Goal: Task Accomplishment & Management: Manage account settings

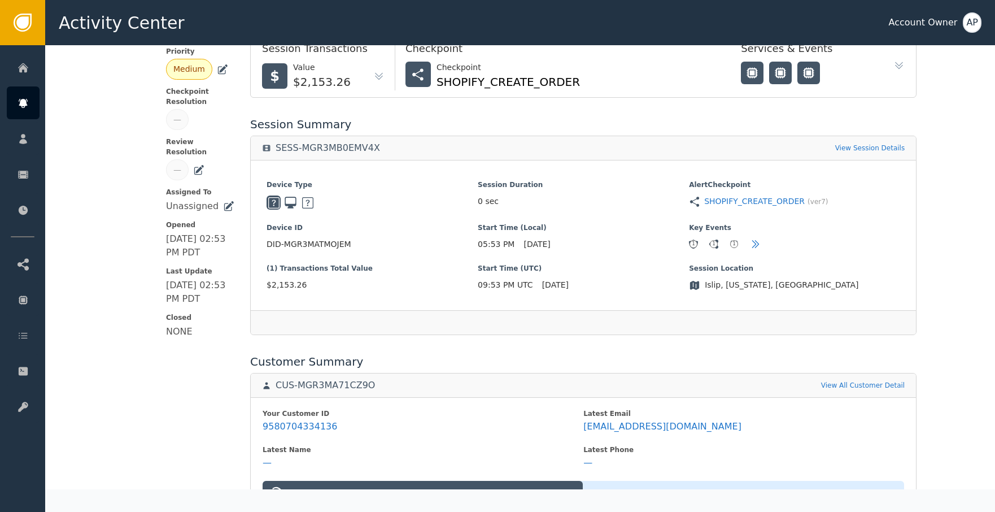
scroll to position [226, 0]
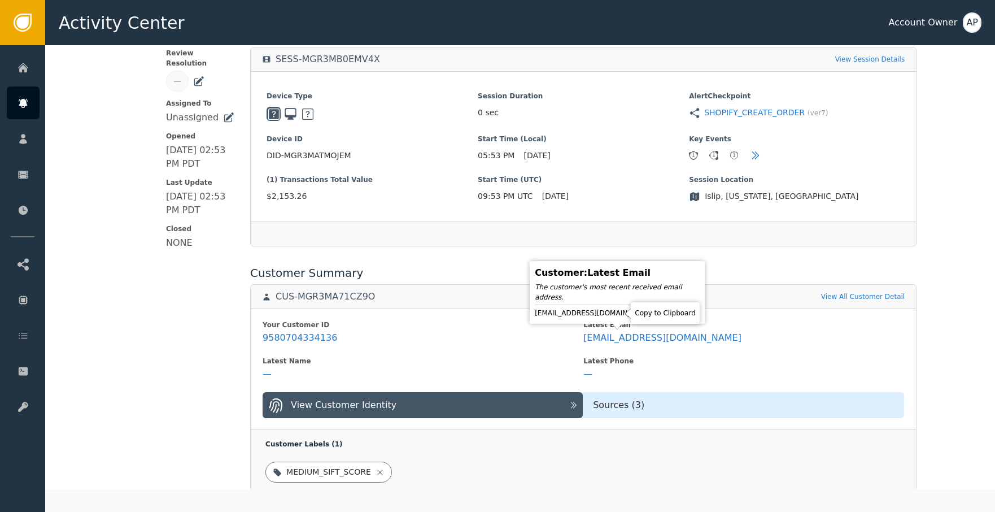
click at [658, 311] on icon at bounding box center [663, 312] width 11 height 11
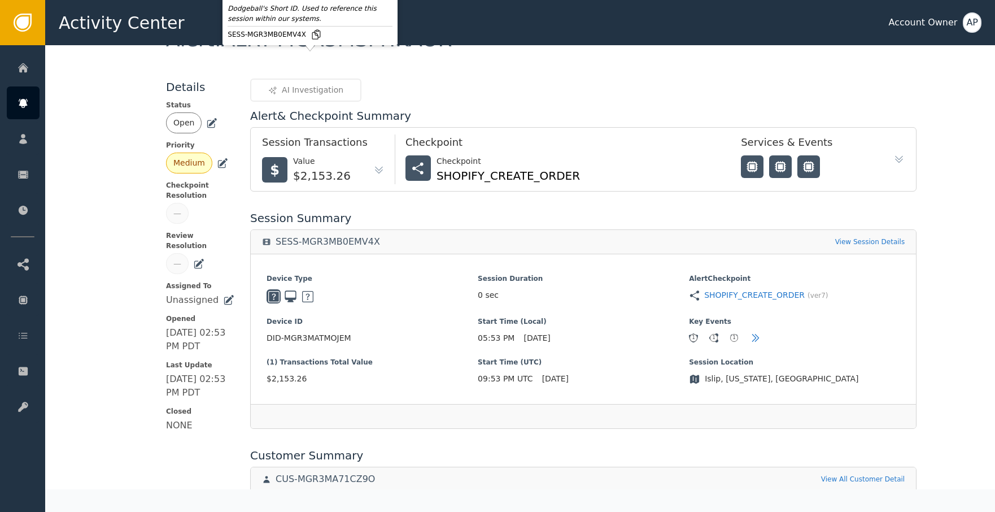
scroll to position [0, 0]
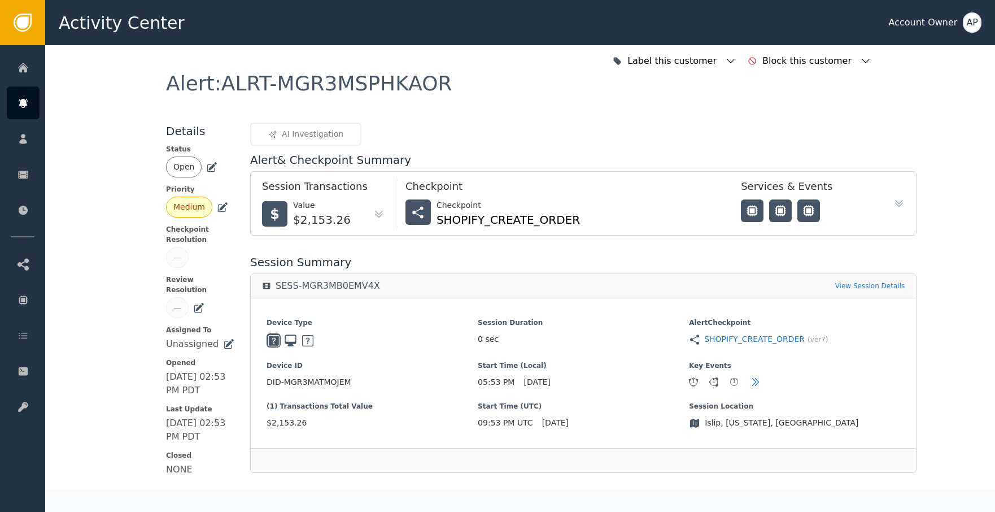
click at [212, 167] on icon at bounding box center [211, 167] width 11 height 11
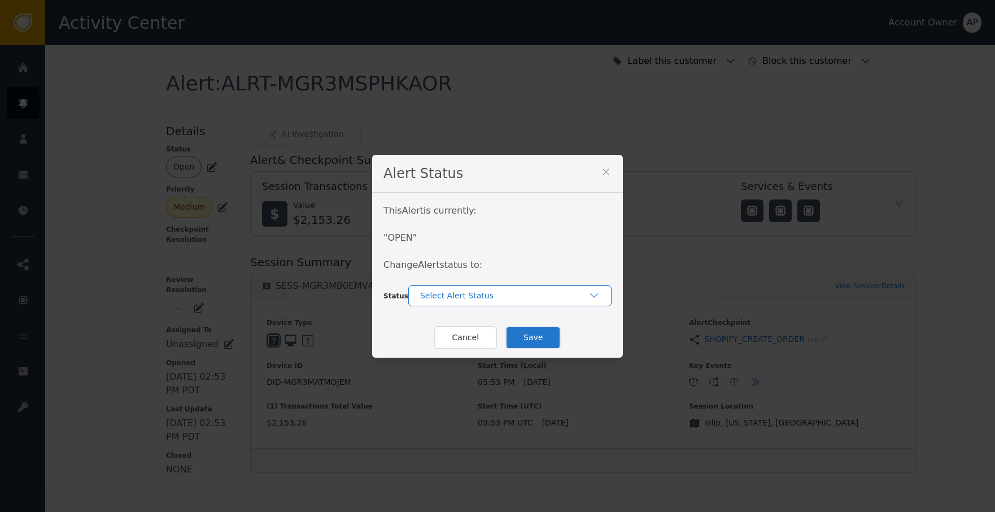
click at [447, 303] on div "Select Alert Status" at bounding box center [509, 295] width 203 height 21
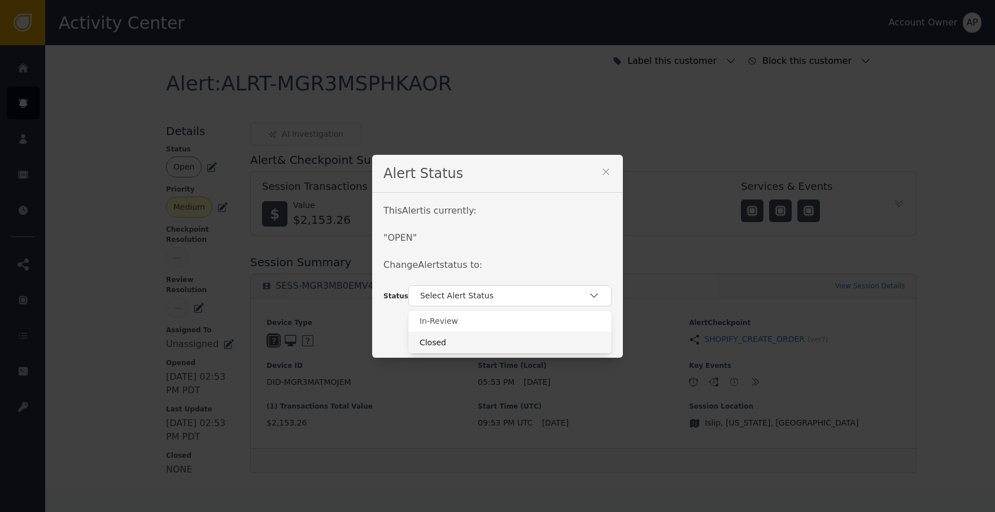
drag, startPoint x: 498, startPoint y: 341, endPoint x: 503, endPoint y: 338, distance: 5.8
click at [497, 341] on div "Closed" at bounding box center [510, 343] width 181 height 12
click at [537, 331] on button "Save" at bounding box center [532, 337] width 55 height 23
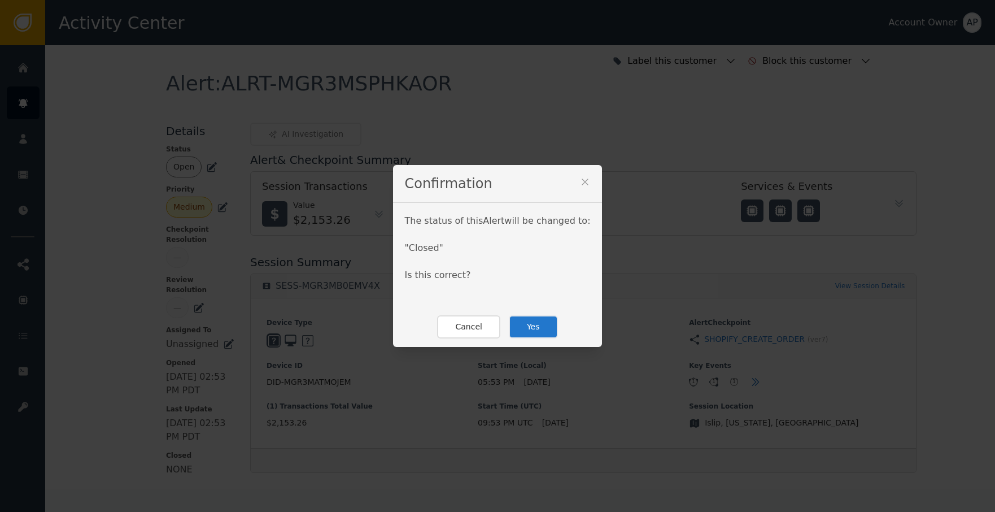
click at [527, 321] on button "Yes" at bounding box center [533, 326] width 49 height 23
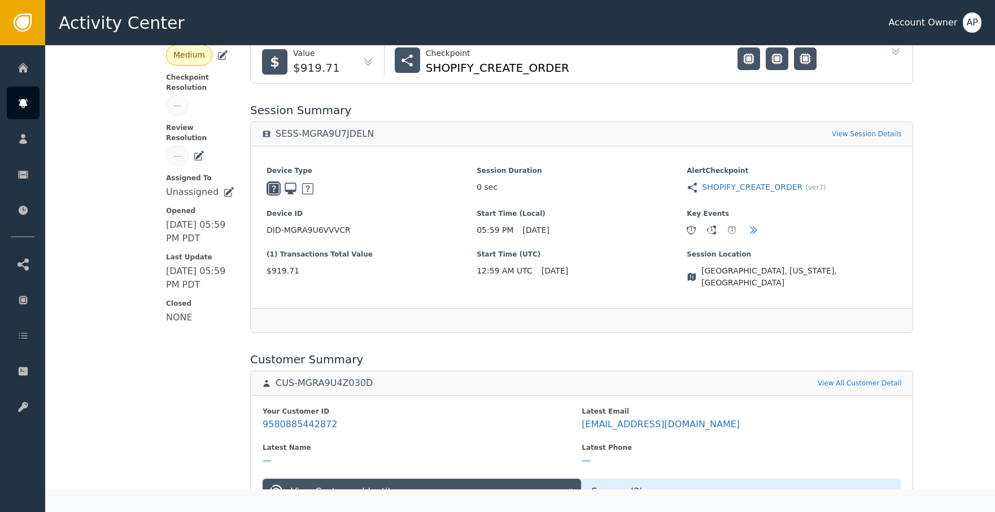
scroll to position [238, 0]
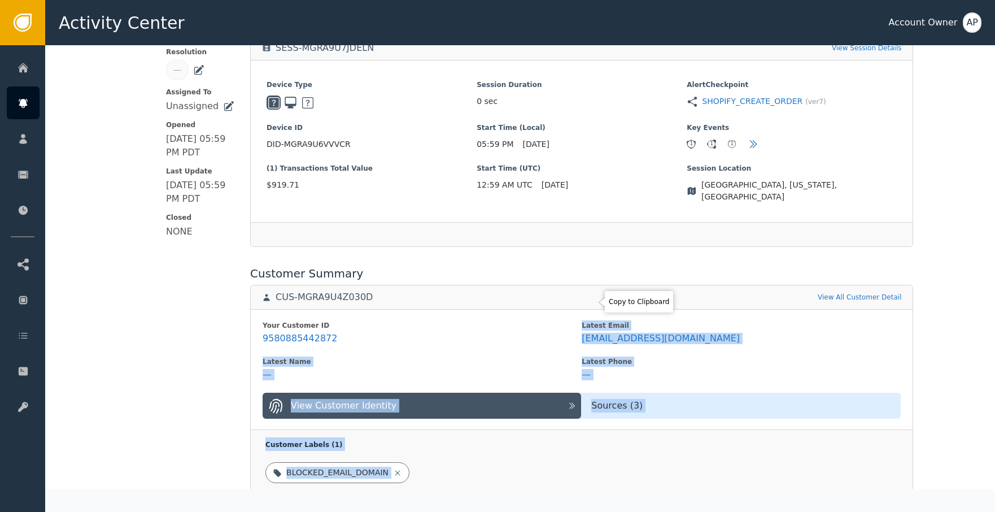
click at [592, 45] on body "Activity Center Account Owner AP Home Alerts Customers Sessions Events Checkpoi…" at bounding box center [497, 22] width 995 height 45
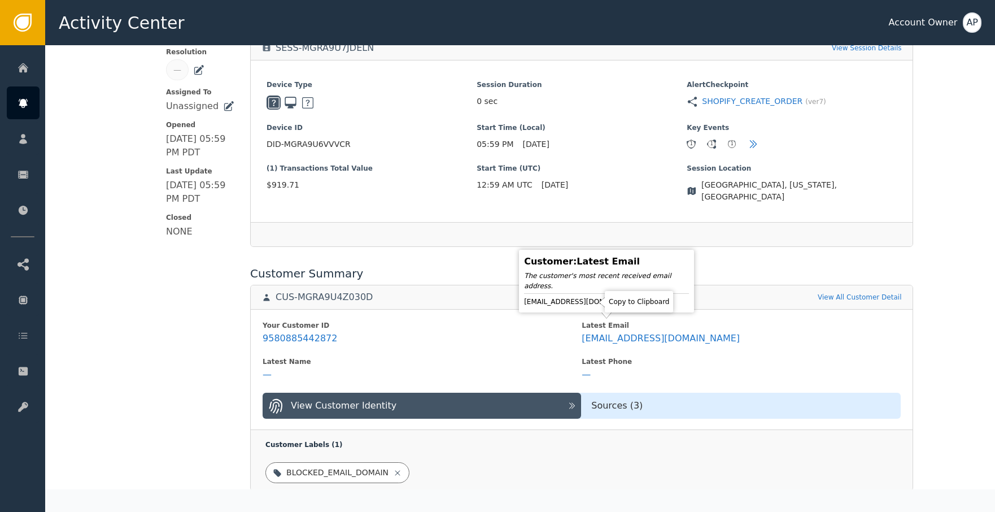
click at [647, 299] on icon at bounding box center [652, 301] width 11 height 11
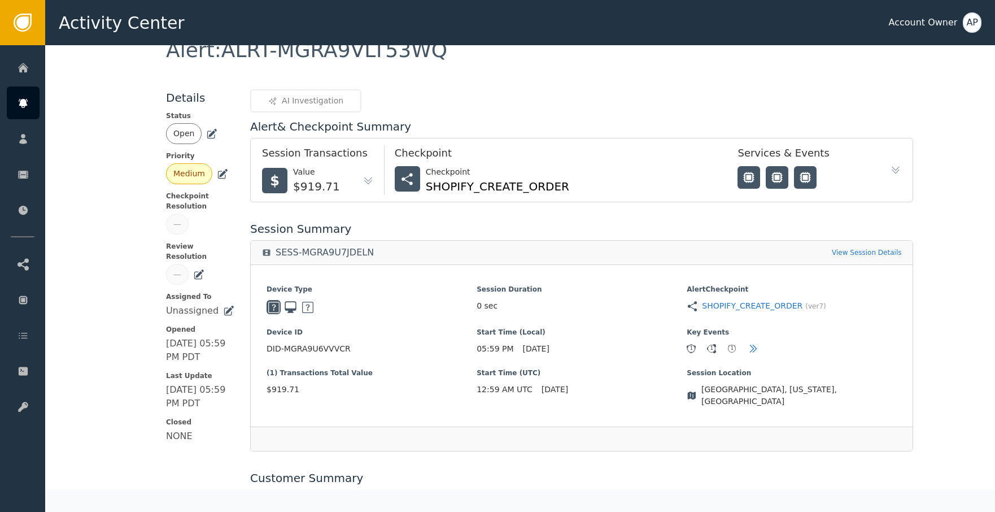
scroll to position [108, 0]
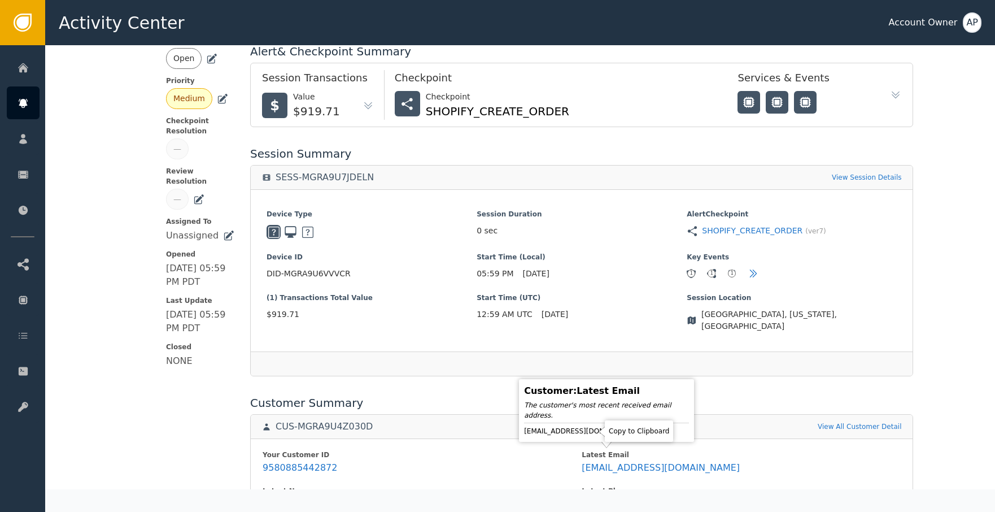
click at [647, 433] on icon at bounding box center [652, 430] width 11 height 11
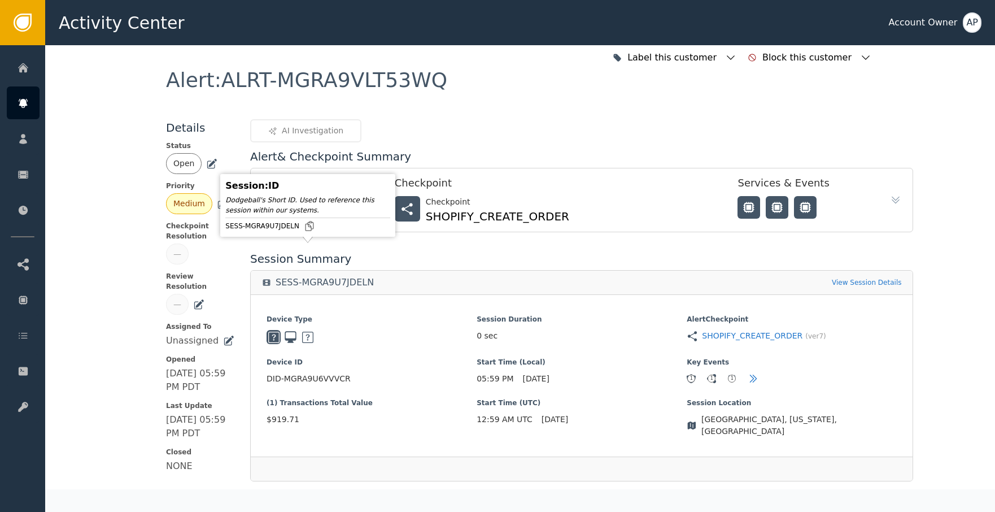
scroll to position [0, 0]
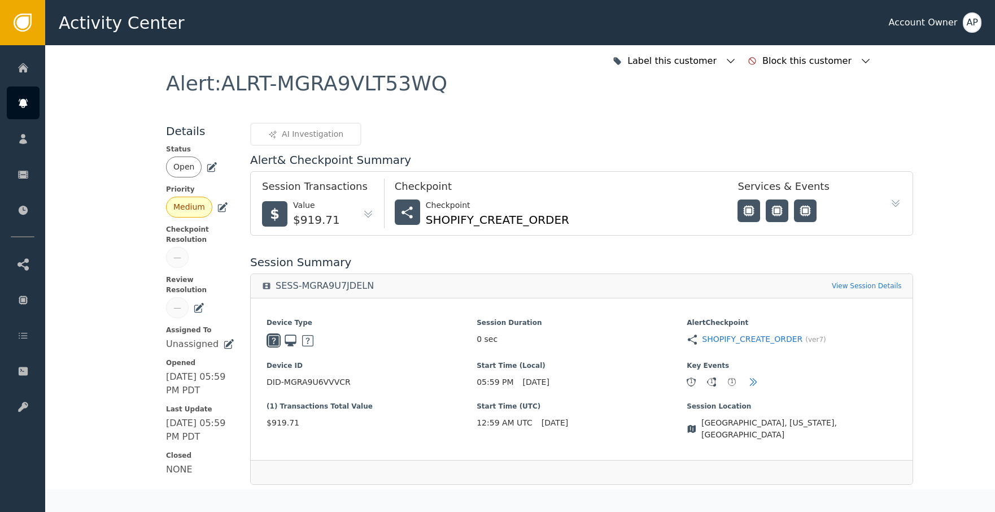
click at [204, 174] on div "Open" at bounding box center [200, 166] width 68 height 21
click at [206, 172] on icon at bounding box center [211, 167] width 11 height 11
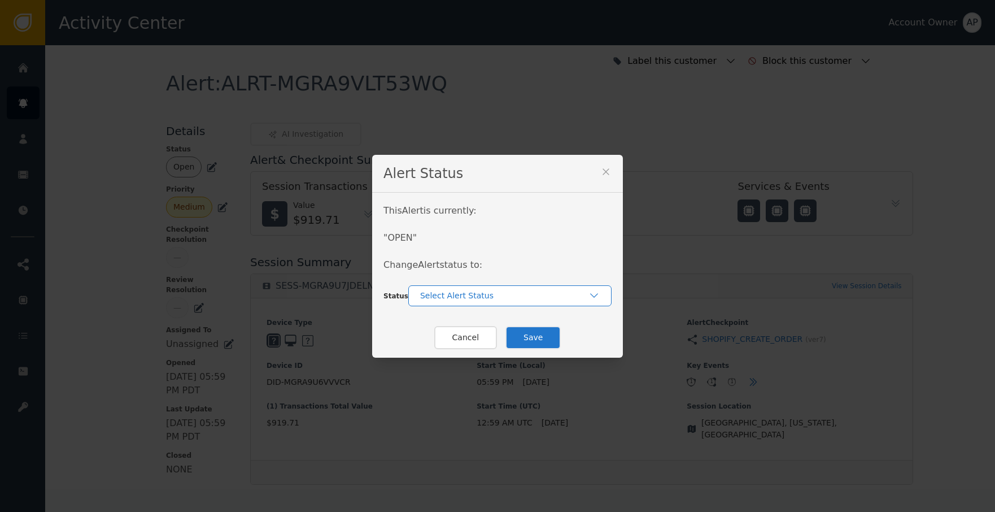
drag, startPoint x: 472, startPoint y: 290, endPoint x: 478, endPoint y: 302, distance: 13.9
click at [472, 291] on div "Select Alert Status" at bounding box center [504, 296] width 168 height 12
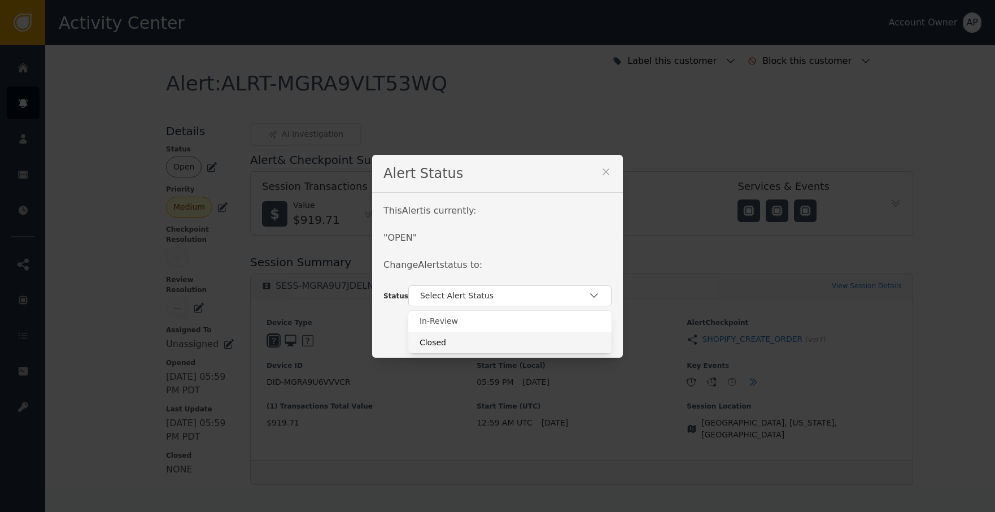
click at [493, 339] on div "Closed" at bounding box center [510, 343] width 181 height 12
click at [531, 339] on button "Save" at bounding box center [532, 337] width 55 height 23
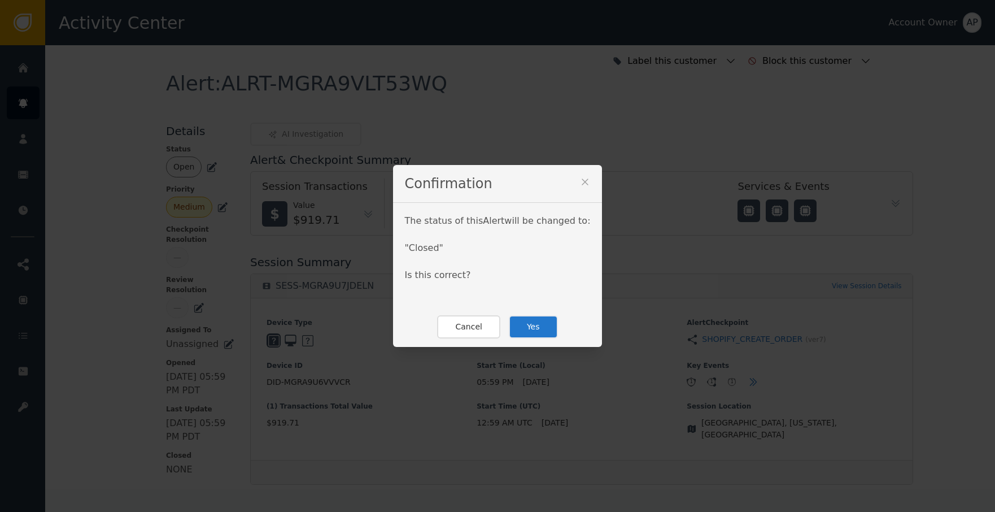
drag, startPoint x: 533, startPoint y: 326, endPoint x: 542, endPoint y: 319, distance: 11.6
click at [533, 326] on button "Yes" at bounding box center [533, 326] width 49 height 23
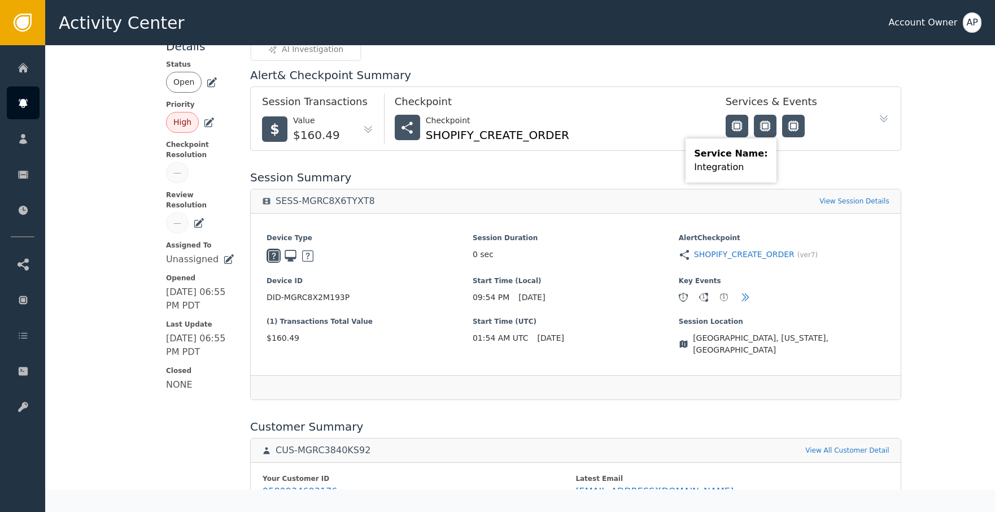
scroll to position [206, 0]
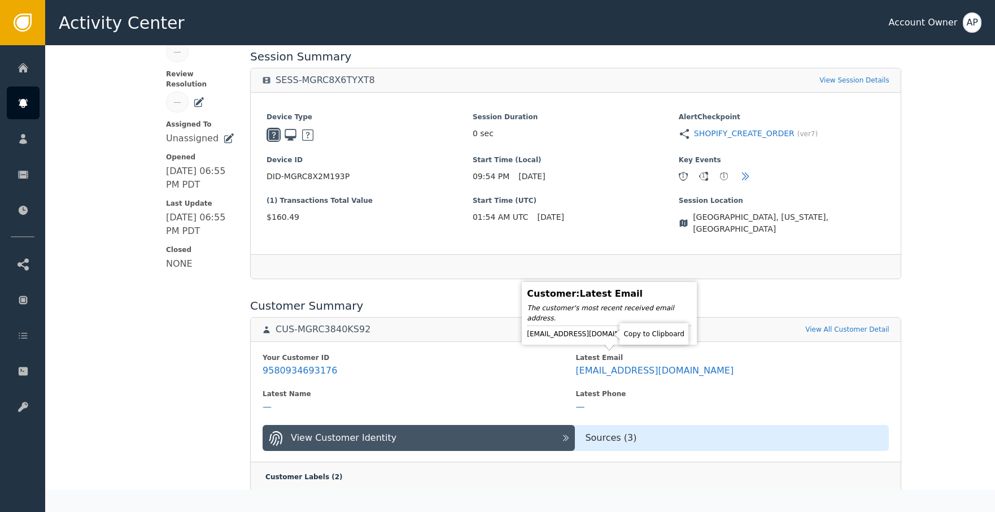
click at [650, 328] on icon at bounding box center [655, 333] width 11 height 11
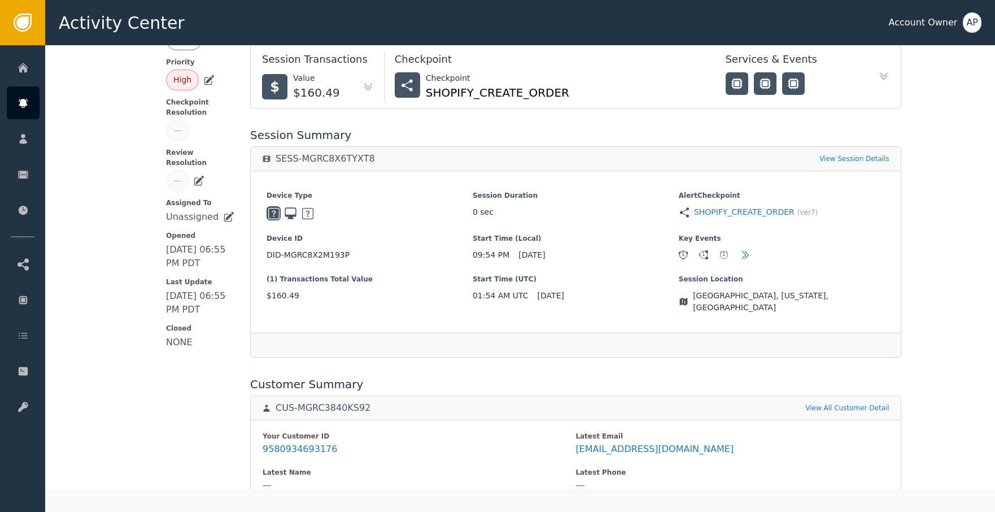
scroll to position [218, 0]
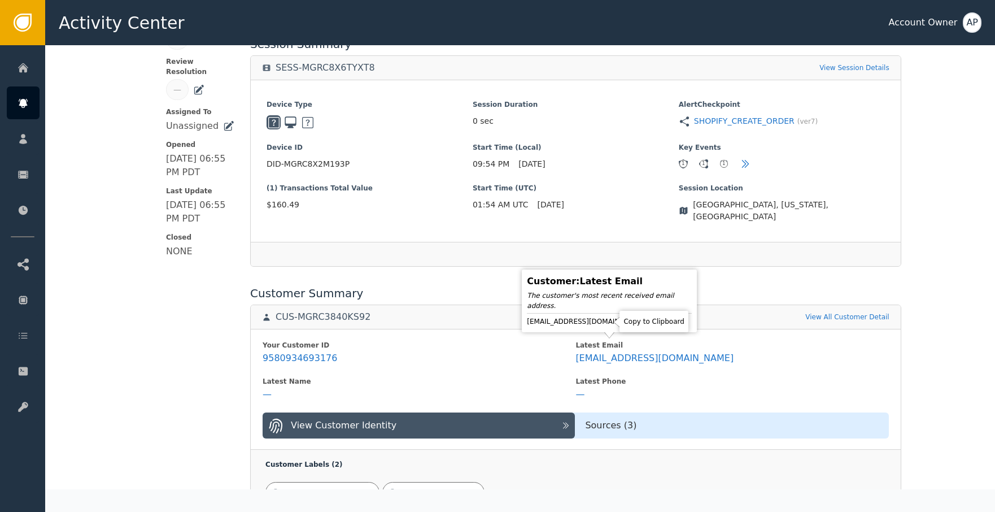
click at [650, 323] on icon at bounding box center [655, 321] width 11 height 11
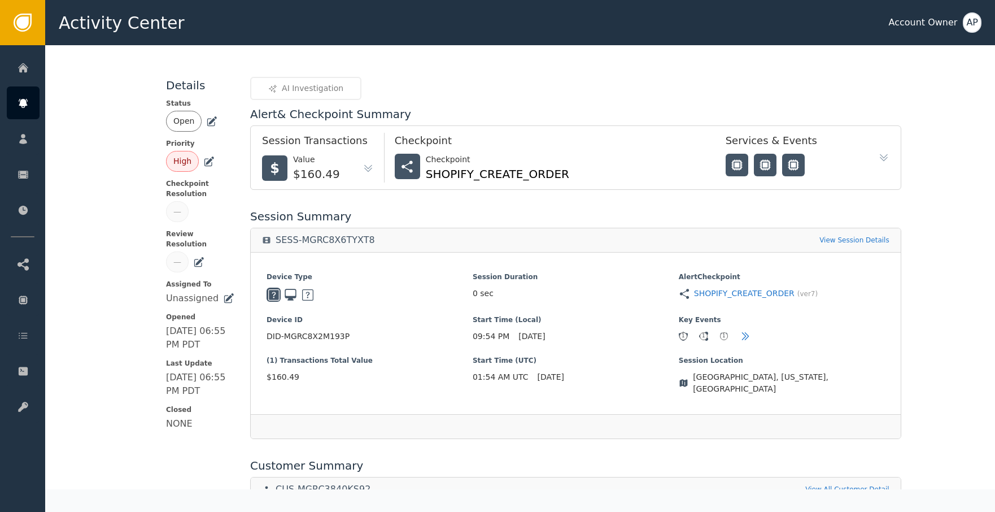
scroll to position [0, 0]
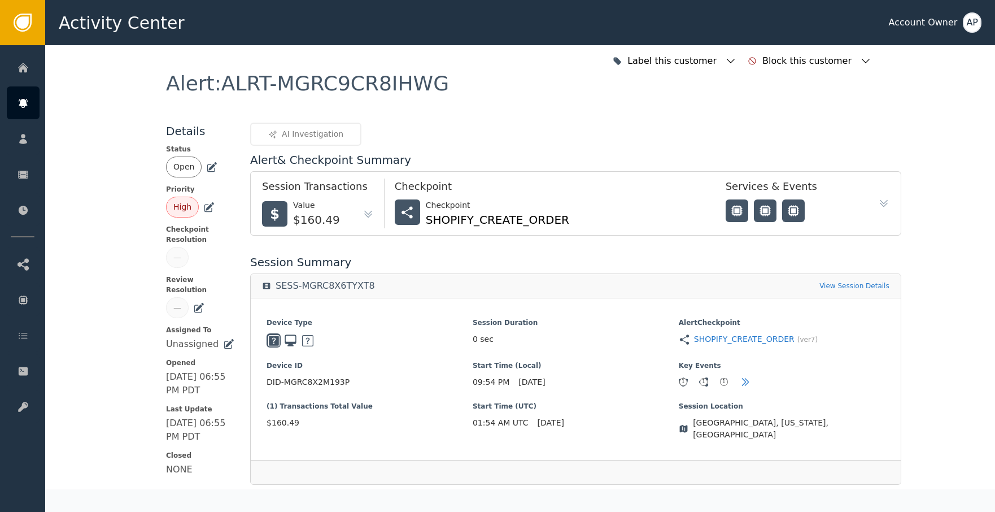
click at [214, 172] on div "Open" at bounding box center [200, 166] width 68 height 21
click at [212, 169] on icon at bounding box center [211, 167] width 11 height 11
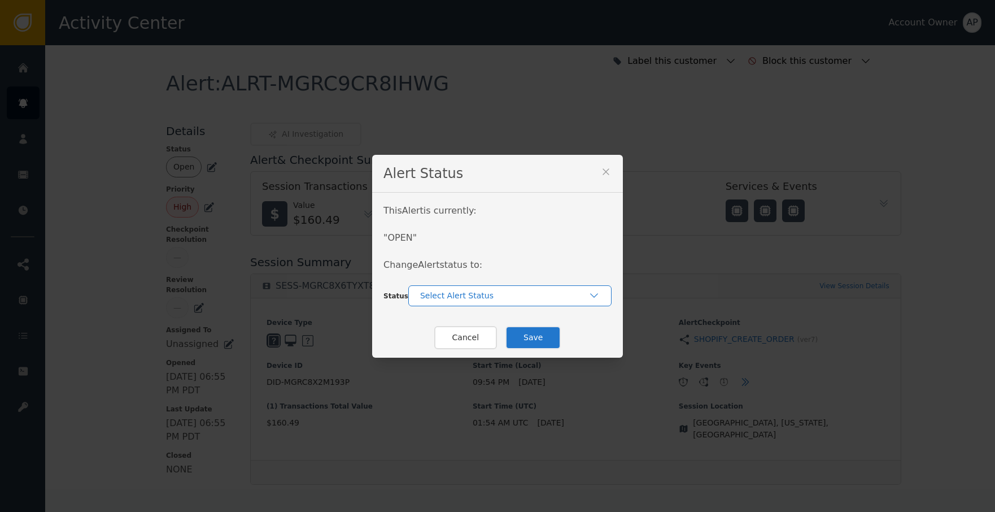
drag, startPoint x: 444, startPoint y: 298, endPoint x: 456, endPoint y: 307, distance: 14.9
click at [446, 298] on div "Select Alert Status" at bounding box center [504, 296] width 168 height 12
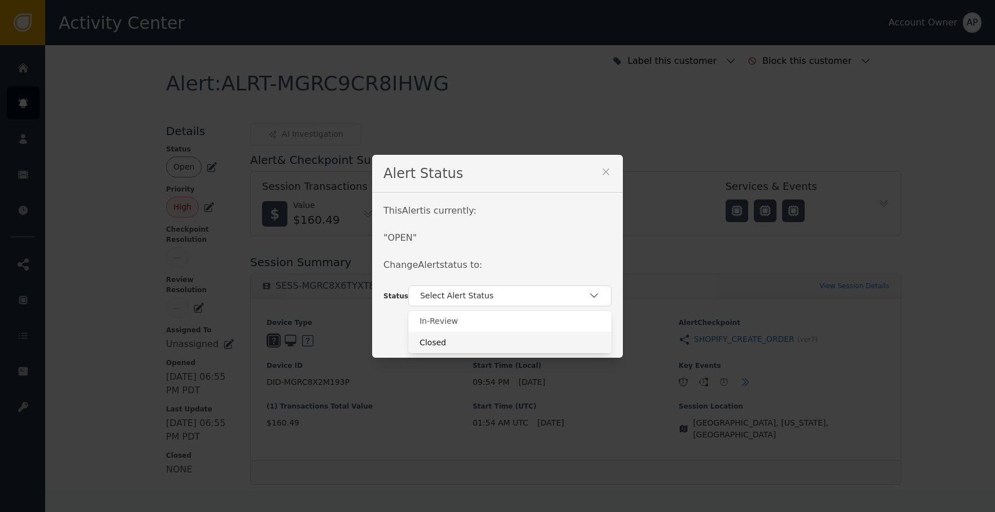
drag, startPoint x: 467, startPoint y: 341, endPoint x: 476, endPoint y: 338, distance: 9.3
click at [467, 340] on div "Closed" at bounding box center [510, 343] width 181 height 12
click at [517, 337] on button "Save" at bounding box center [532, 337] width 55 height 23
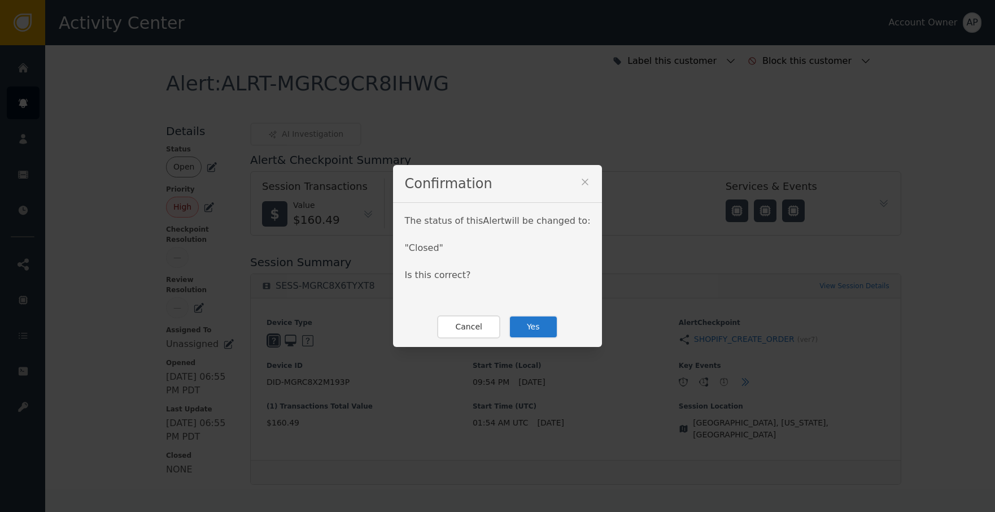
click at [524, 333] on button "Yes" at bounding box center [533, 326] width 49 height 23
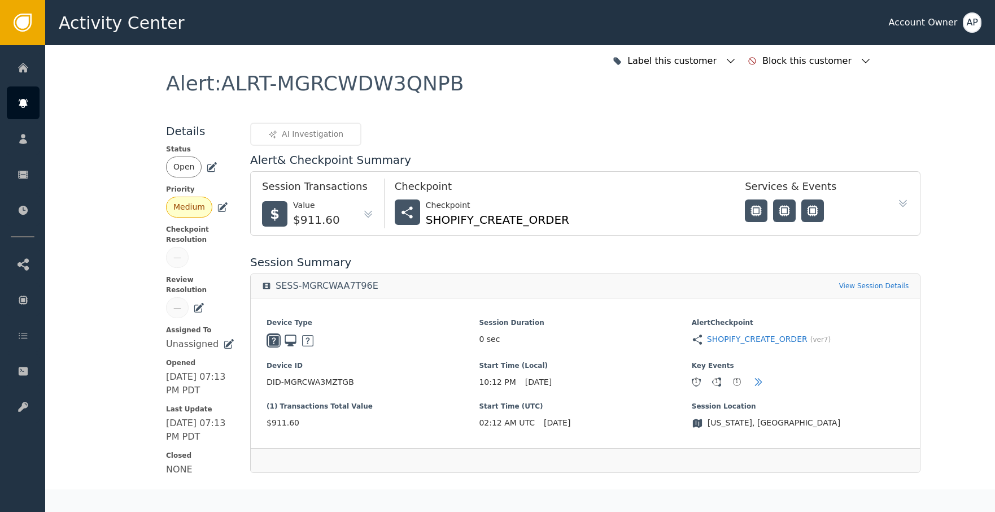
scroll to position [400, 0]
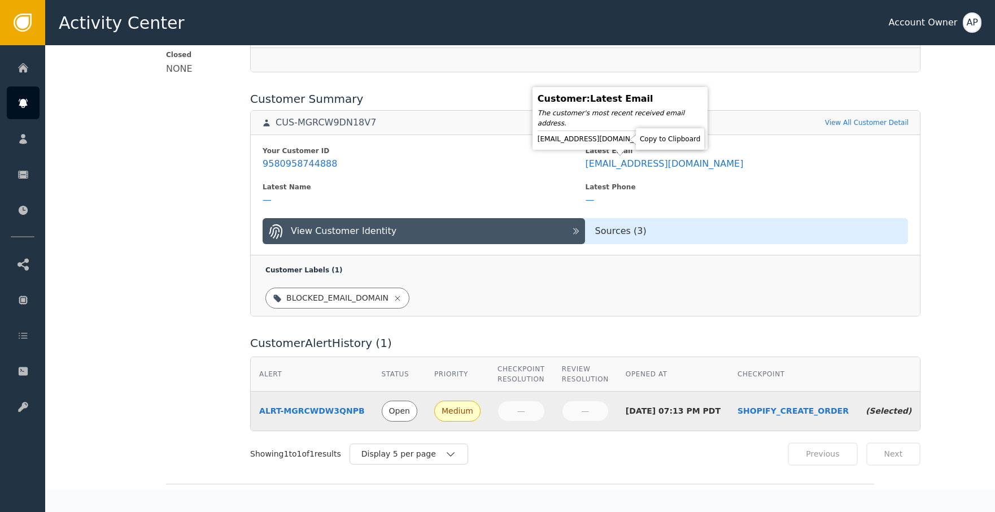
click at [661, 138] on icon at bounding box center [666, 138] width 11 height 11
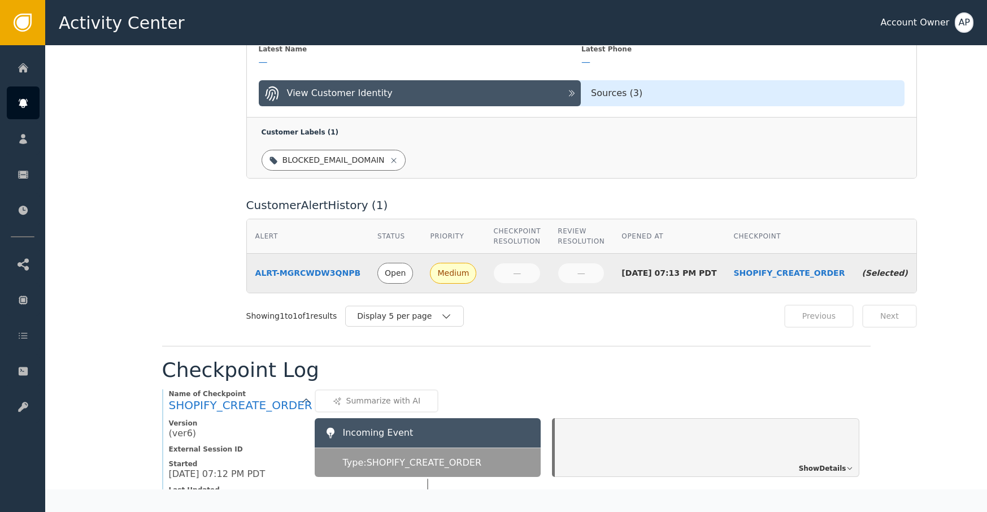
scroll to position [0, 0]
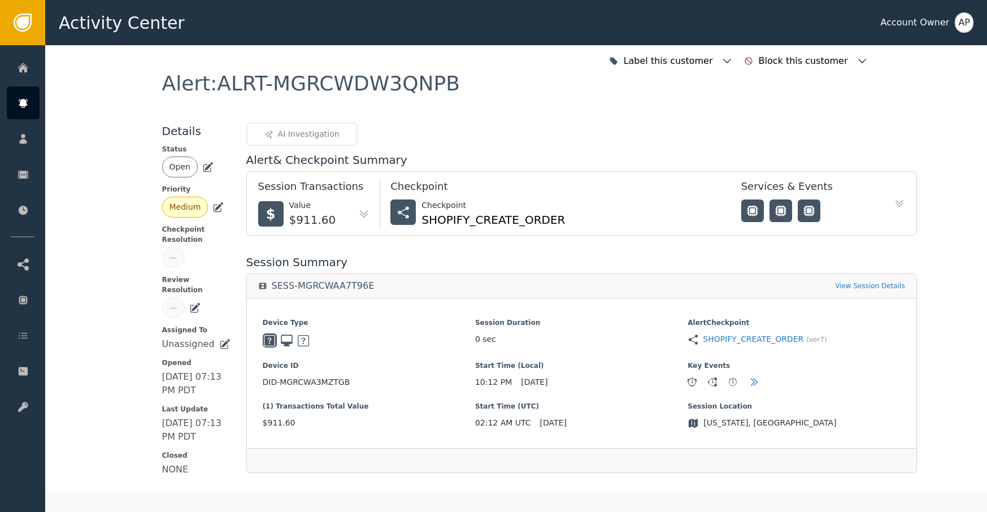
click at [208, 167] on div "Open" at bounding box center [196, 166] width 68 height 21
click at [206, 168] on icon at bounding box center [207, 167] width 11 height 11
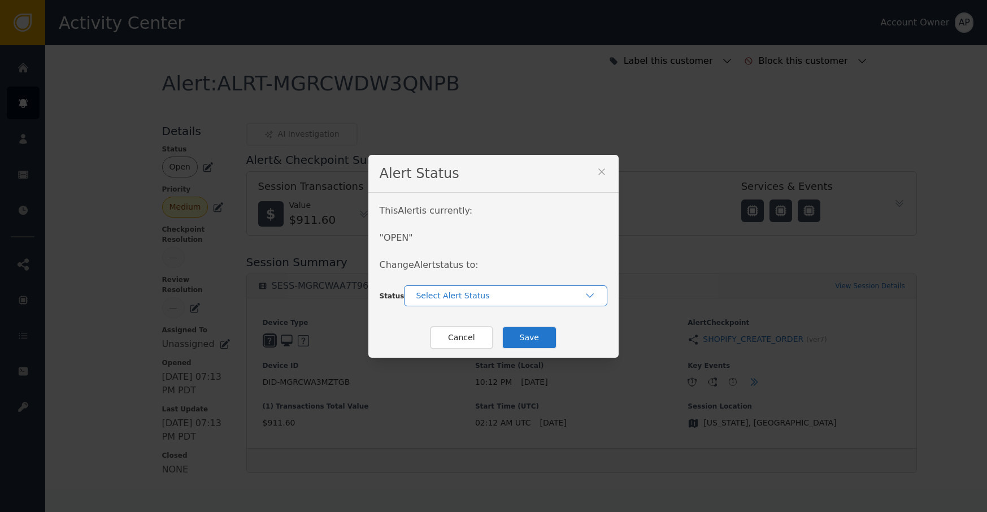
click at [451, 294] on div "Select Alert Status" at bounding box center [500, 296] width 168 height 12
drag, startPoint x: 485, startPoint y: 324, endPoint x: 503, endPoint y: 328, distance: 18.1
click at [485, 324] on div "In-Review" at bounding box center [505, 321] width 181 height 12
click at [527, 333] on button "Save" at bounding box center [528, 337] width 55 height 23
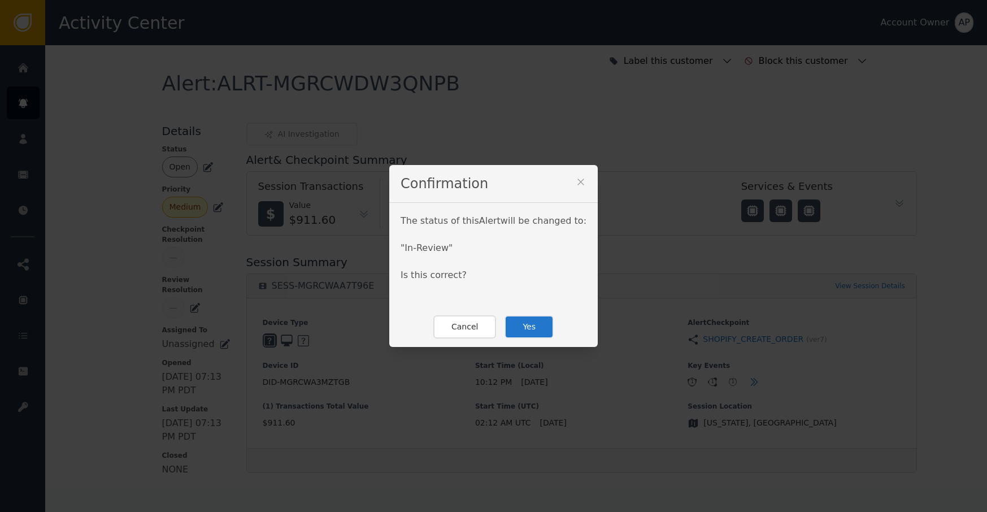
drag, startPoint x: 529, startPoint y: 332, endPoint x: 534, endPoint y: 322, distance: 11.4
click at [530, 332] on button "Yes" at bounding box center [528, 326] width 49 height 23
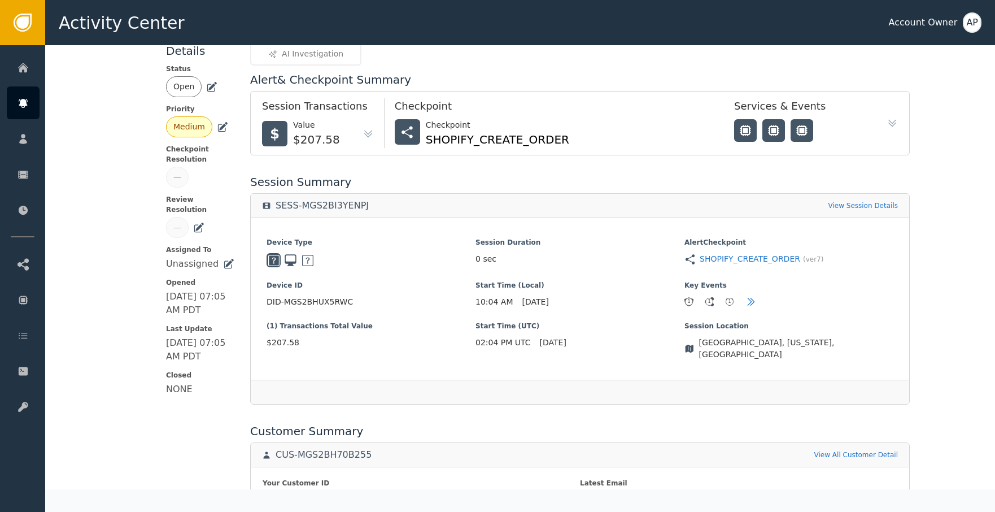
scroll to position [202, 0]
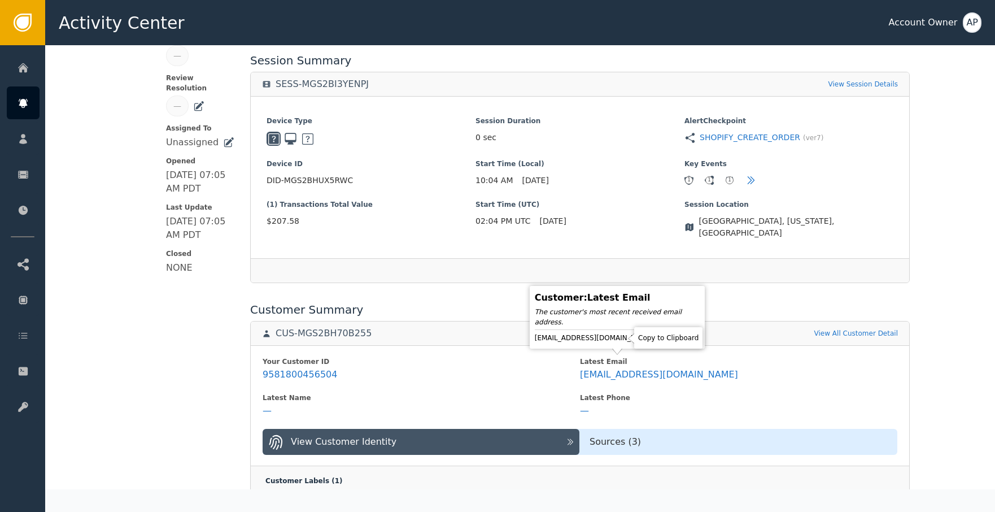
click at [660, 340] on icon at bounding box center [664, 337] width 8 height 9
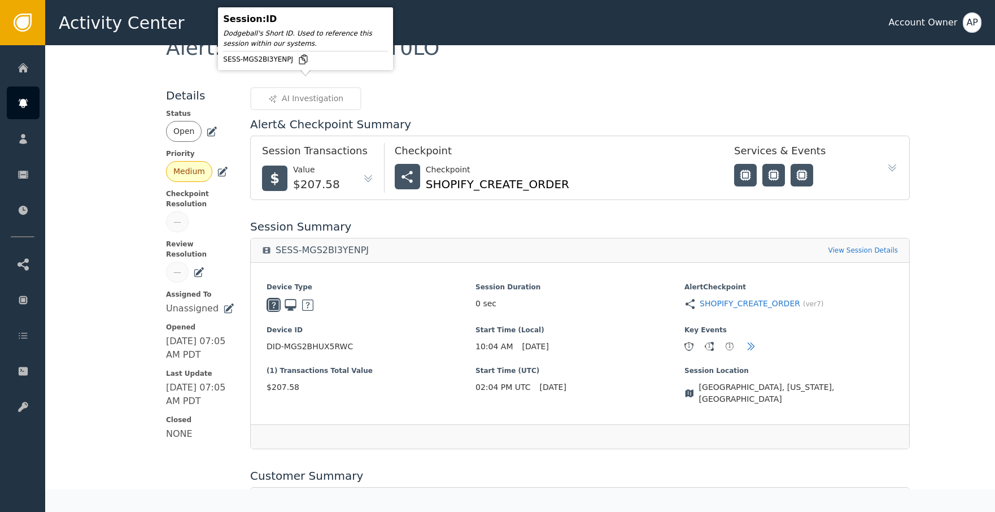
scroll to position [0, 0]
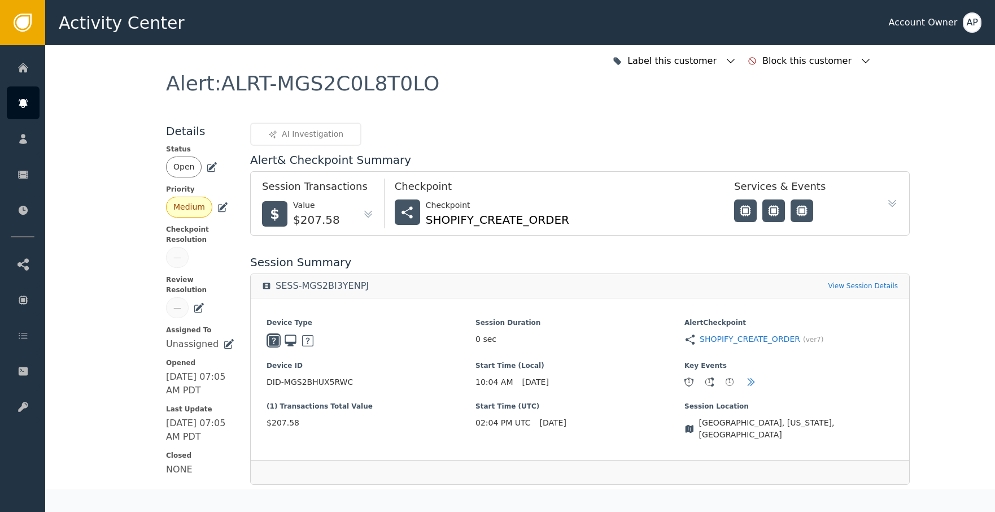
click at [206, 168] on icon at bounding box center [211, 167] width 11 height 11
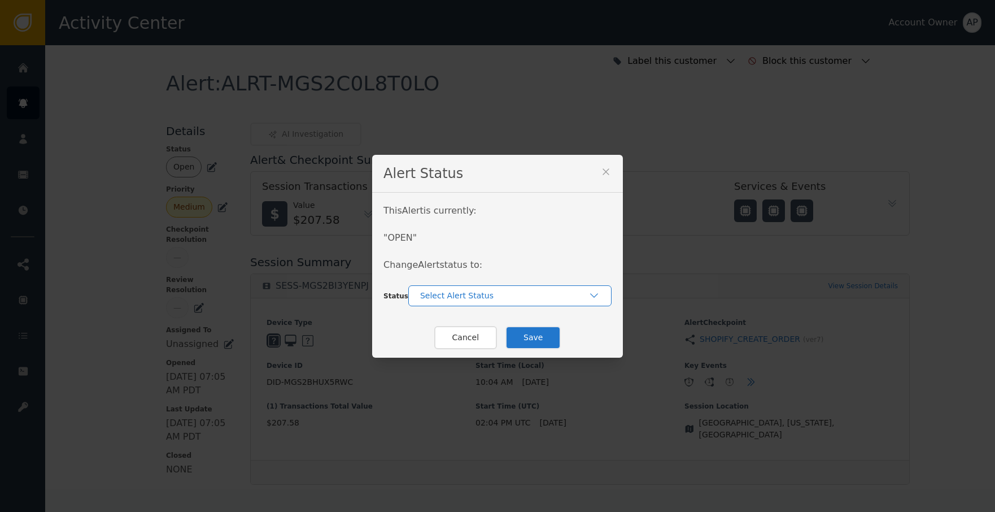
click at [475, 299] on div "Select Alert Status" at bounding box center [504, 296] width 168 height 12
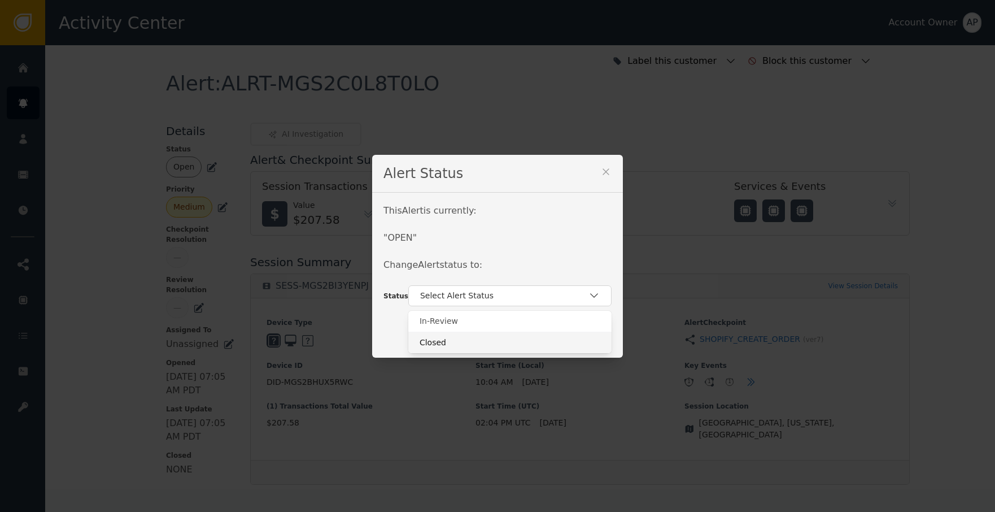
click at [485, 337] on div "Closed" at bounding box center [510, 343] width 181 height 12
click at [525, 337] on button "Save" at bounding box center [532, 337] width 55 height 23
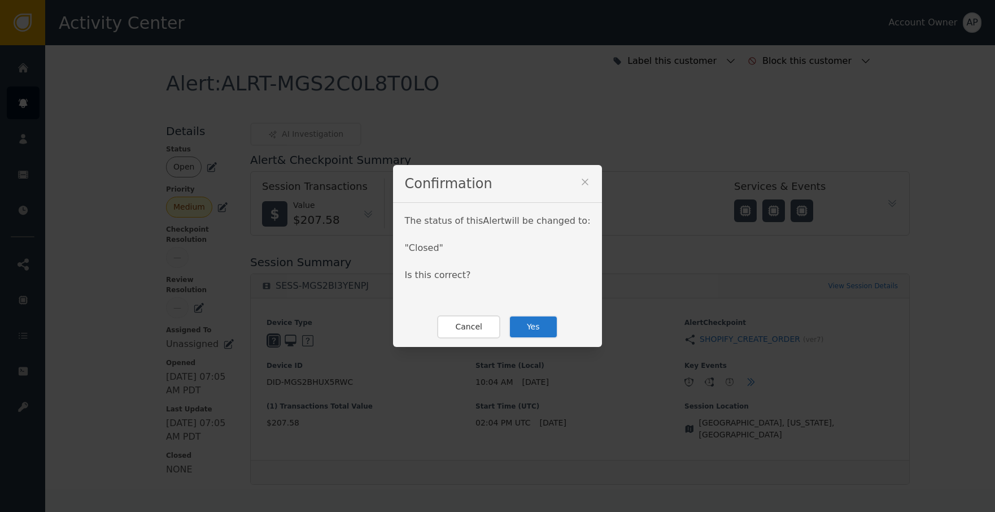
click at [539, 321] on button "Yes" at bounding box center [533, 326] width 49 height 23
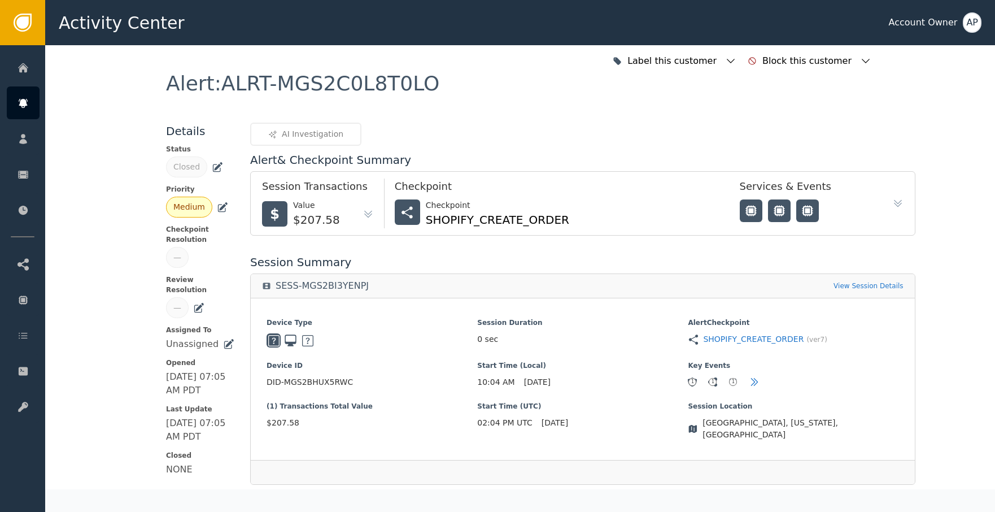
drag, startPoint x: 531, startPoint y: 91, endPoint x: 499, endPoint y: 71, distance: 38.3
click at [529, 78] on div "Alert : ALRT-MGS2C0L8T0LO" at bounding box center [520, 97] width 708 height 49
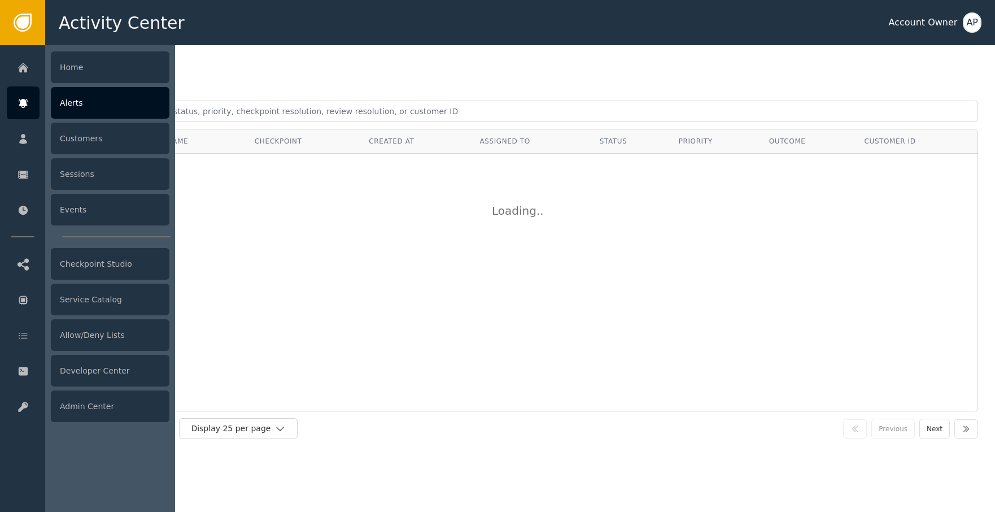
click at [21, 103] on icon at bounding box center [23, 103] width 8 height 9
click at [24, 101] on icon at bounding box center [23, 103] width 8 height 9
click at [38, 147] on div at bounding box center [23, 138] width 33 height 33
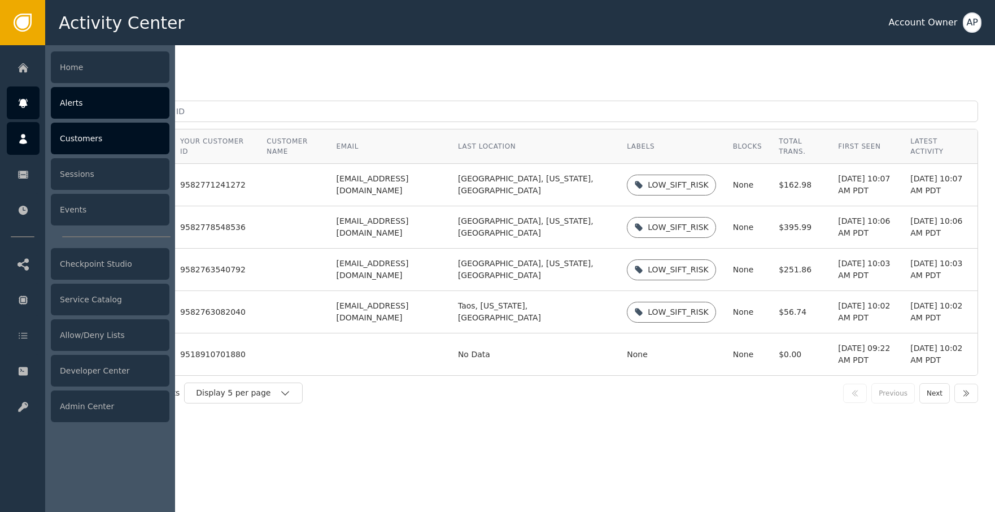
click at [21, 111] on div at bounding box center [23, 102] width 33 height 33
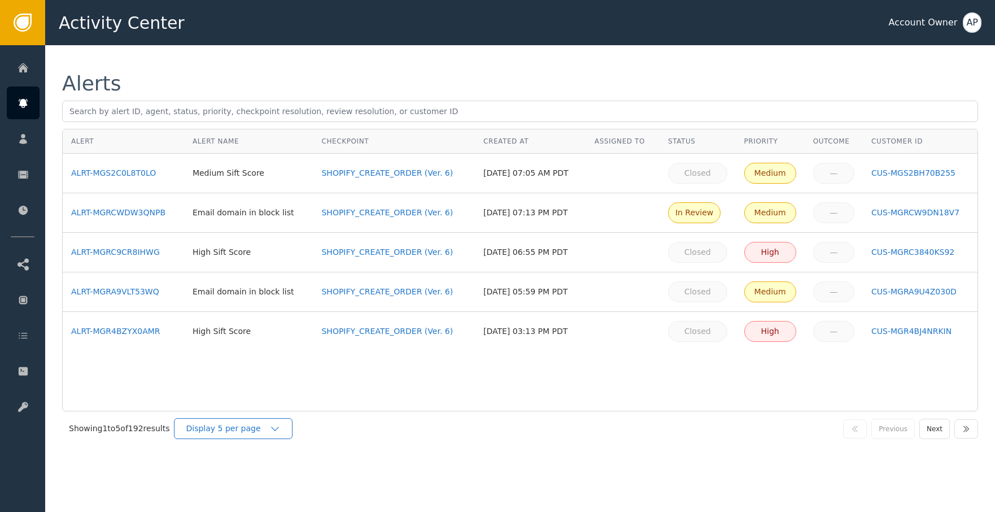
click at [243, 421] on div "Display 5 per page" at bounding box center [233, 428] width 119 height 21
drag, startPoint x: 242, startPoint y: 479, endPoint x: 302, endPoint y: 414, distance: 88.3
click at [243, 478] on div "Display 25 per page" at bounding box center [236, 475] width 90 height 12
